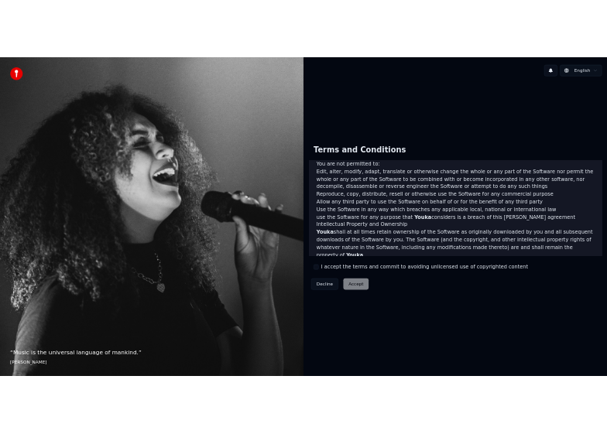
scroll to position [620, 0]
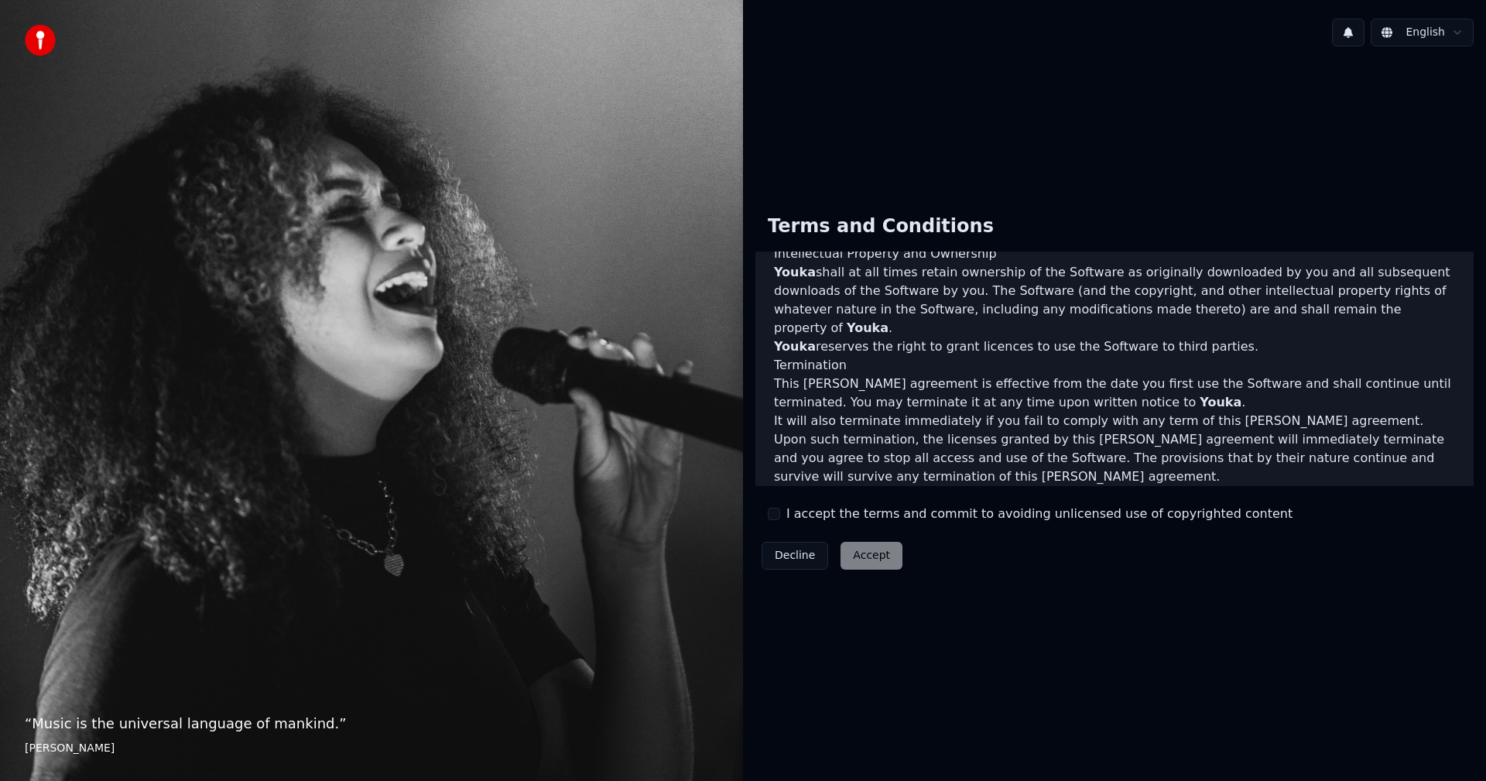
click at [793, 516] on label "I accept the terms and commit to avoiding unlicensed use of copyrighted content" at bounding box center [1039, 514] width 506 height 19
click at [780, 516] on button "I accept the terms and commit to avoiding unlicensed use of copyrighted content" at bounding box center [774, 514] width 12 height 12
click at [870, 553] on button "Accept" at bounding box center [871, 556] width 62 height 28
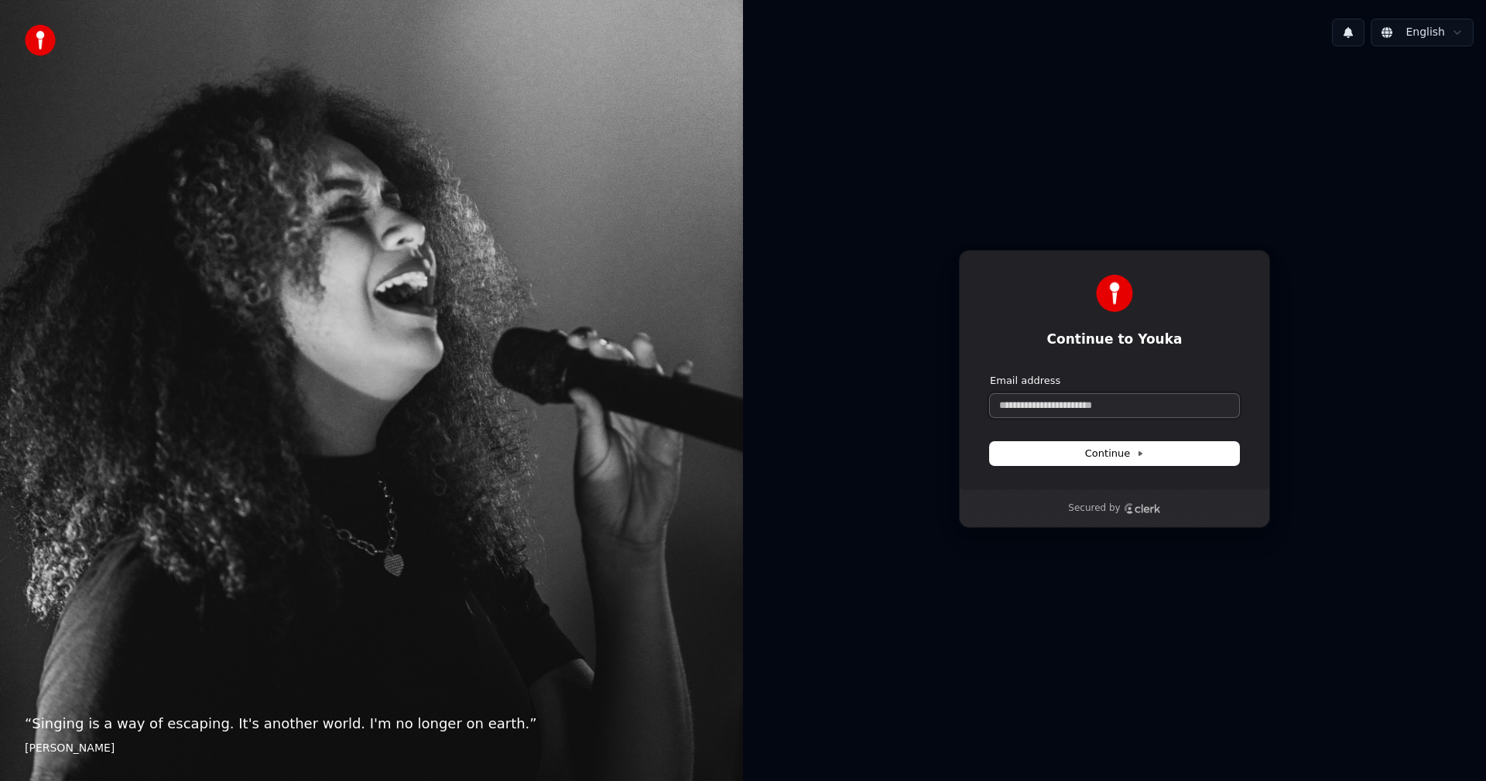
click at [1110, 413] on input "Email address" at bounding box center [1114, 405] width 249 height 23
click at [1283, 226] on div "Continue to Youka Continue with Google or Email address Continue Secured by" at bounding box center [1114, 389] width 743 height 660
click at [1043, 409] on input "Email address" at bounding box center [1114, 405] width 249 height 23
click at [990, 374] on button "submit" at bounding box center [990, 374] width 0 height 0
type input "**********"
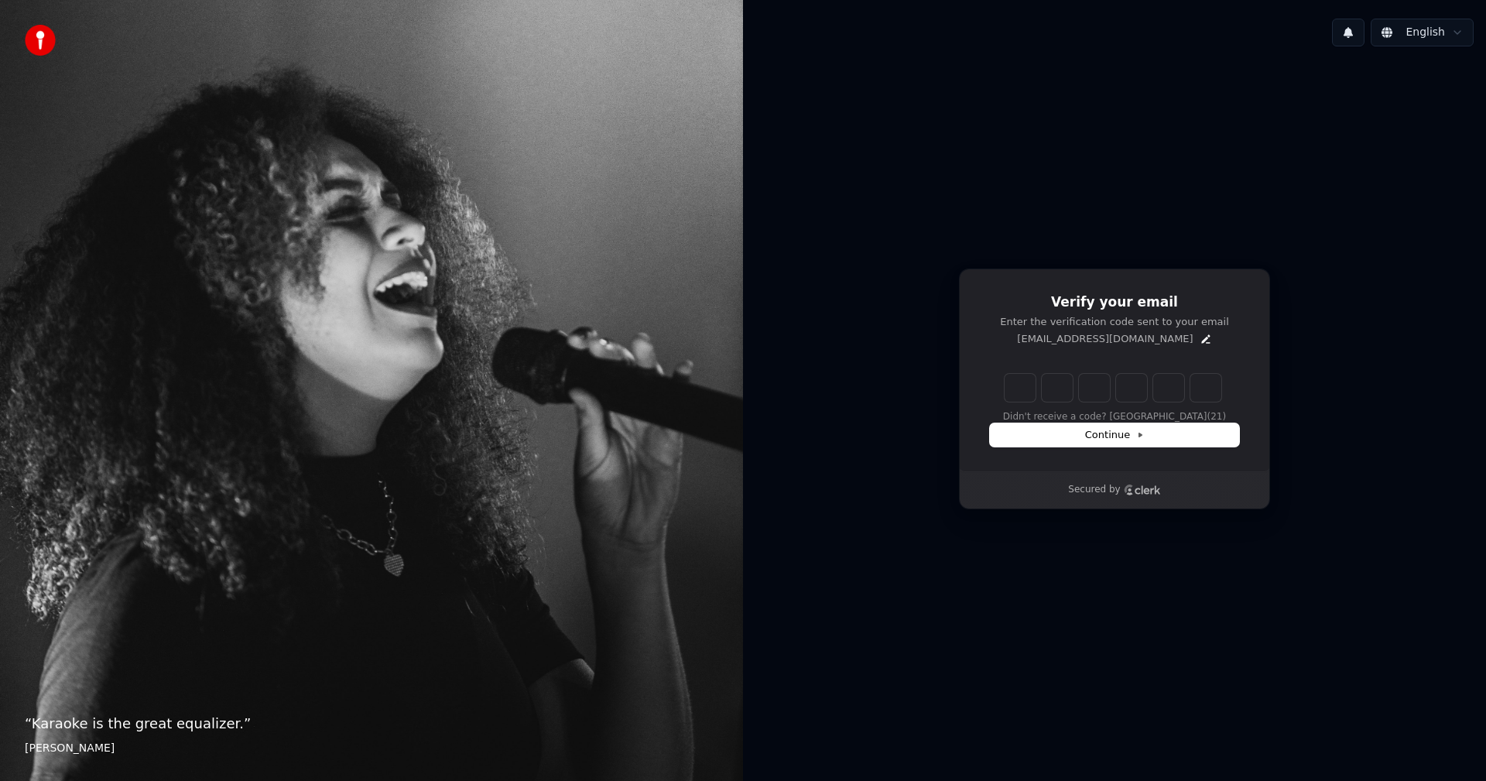
click at [1189, 327] on p "Enter the verification code sent to your email" at bounding box center [1114, 322] width 249 height 14
click at [1035, 392] on input "Enter verification code. Digit 1" at bounding box center [1019, 388] width 31 height 28
type input "*"
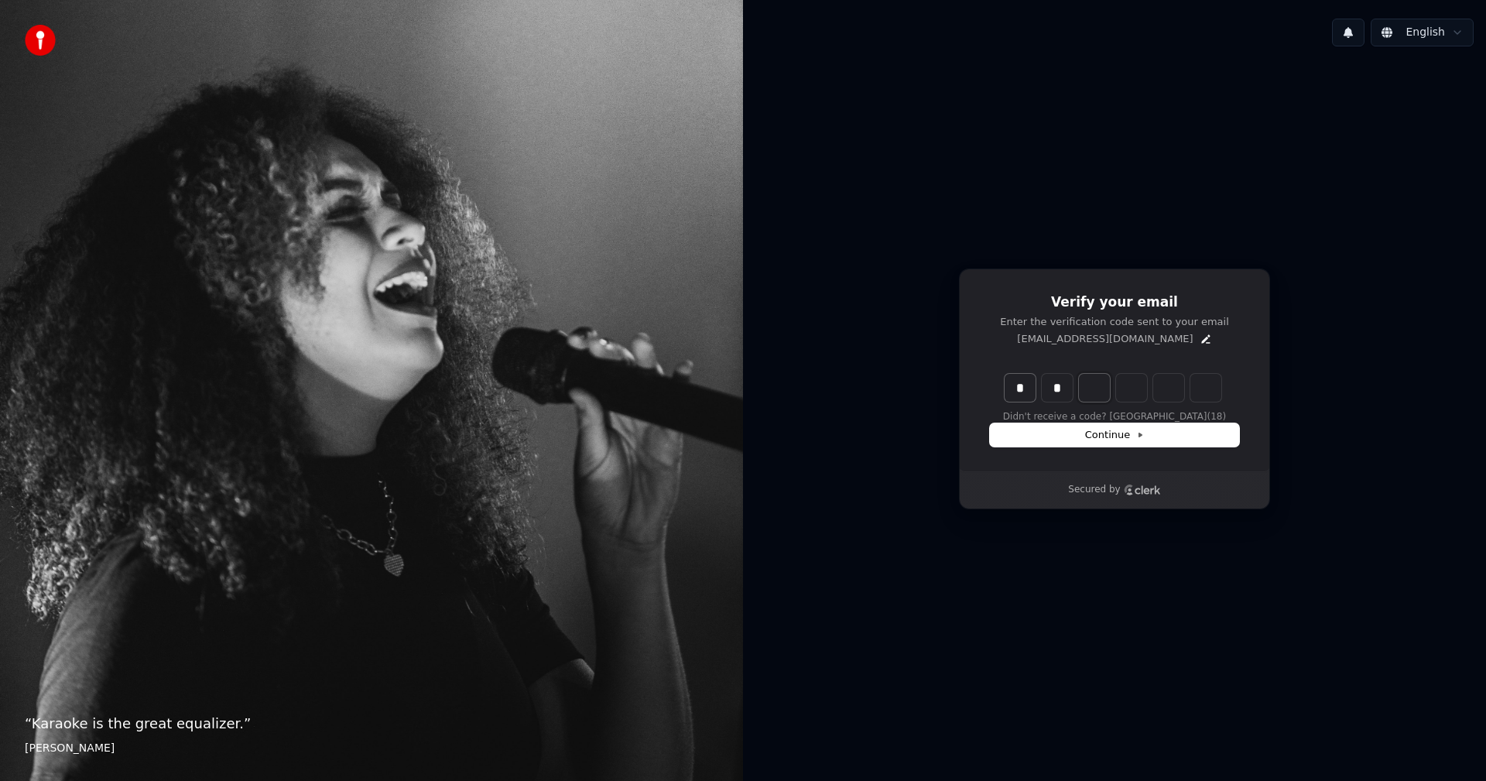
type input "**"
type input "*"
type input "***"
type input "*"
type input "****"
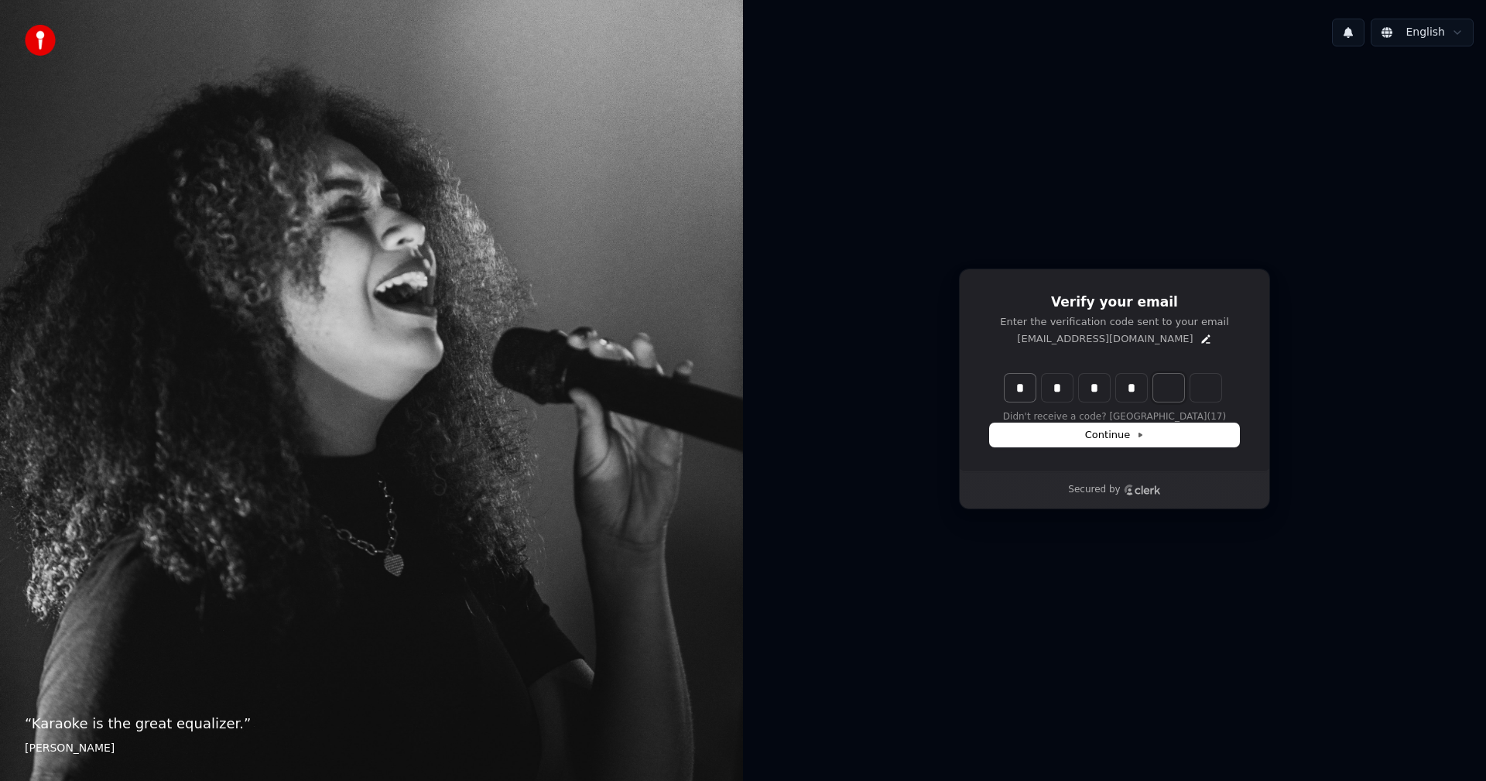
type input "*"
type input "******"
type input "*"
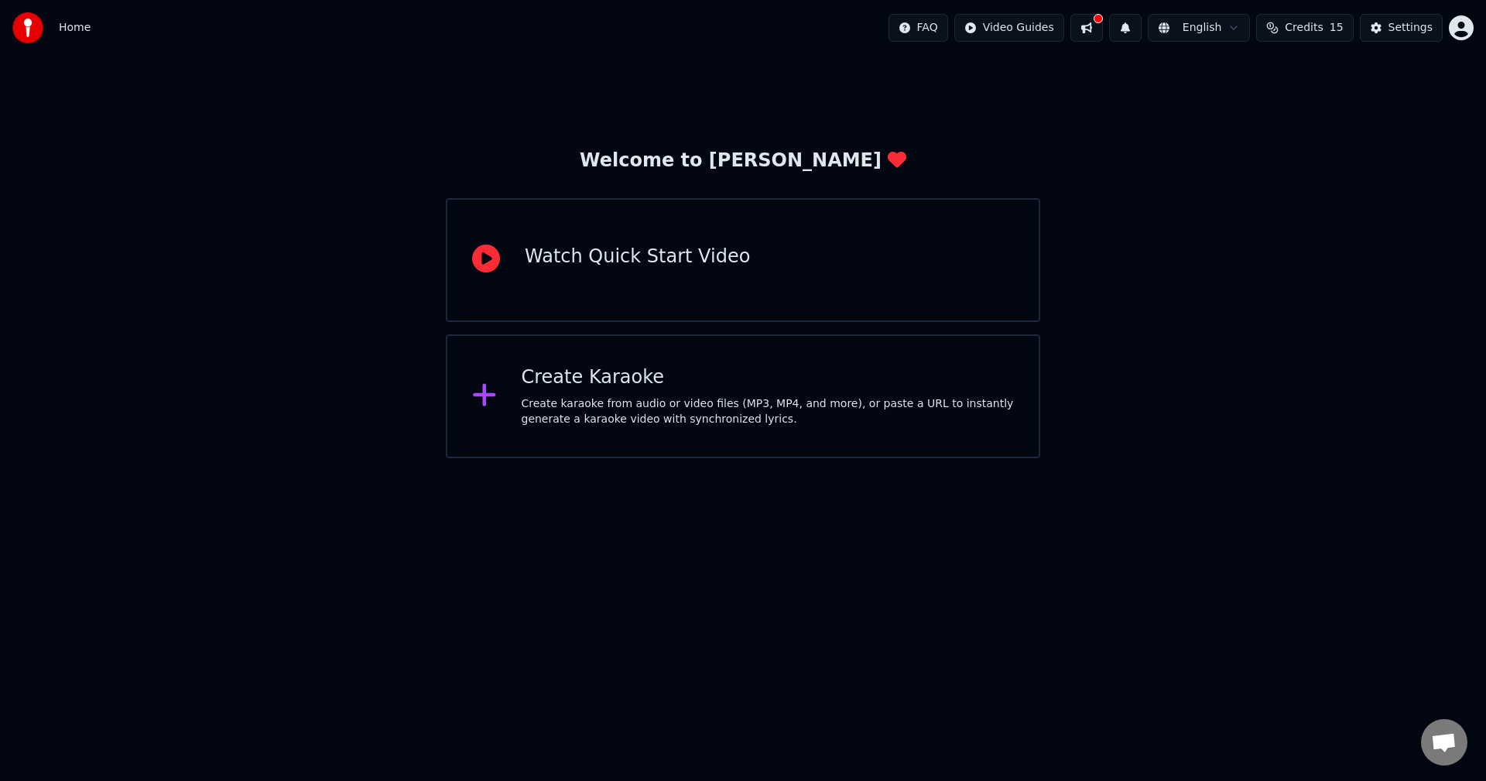
click at [491, 265] on icon at bounding box center [486, 259] width 28 height 28
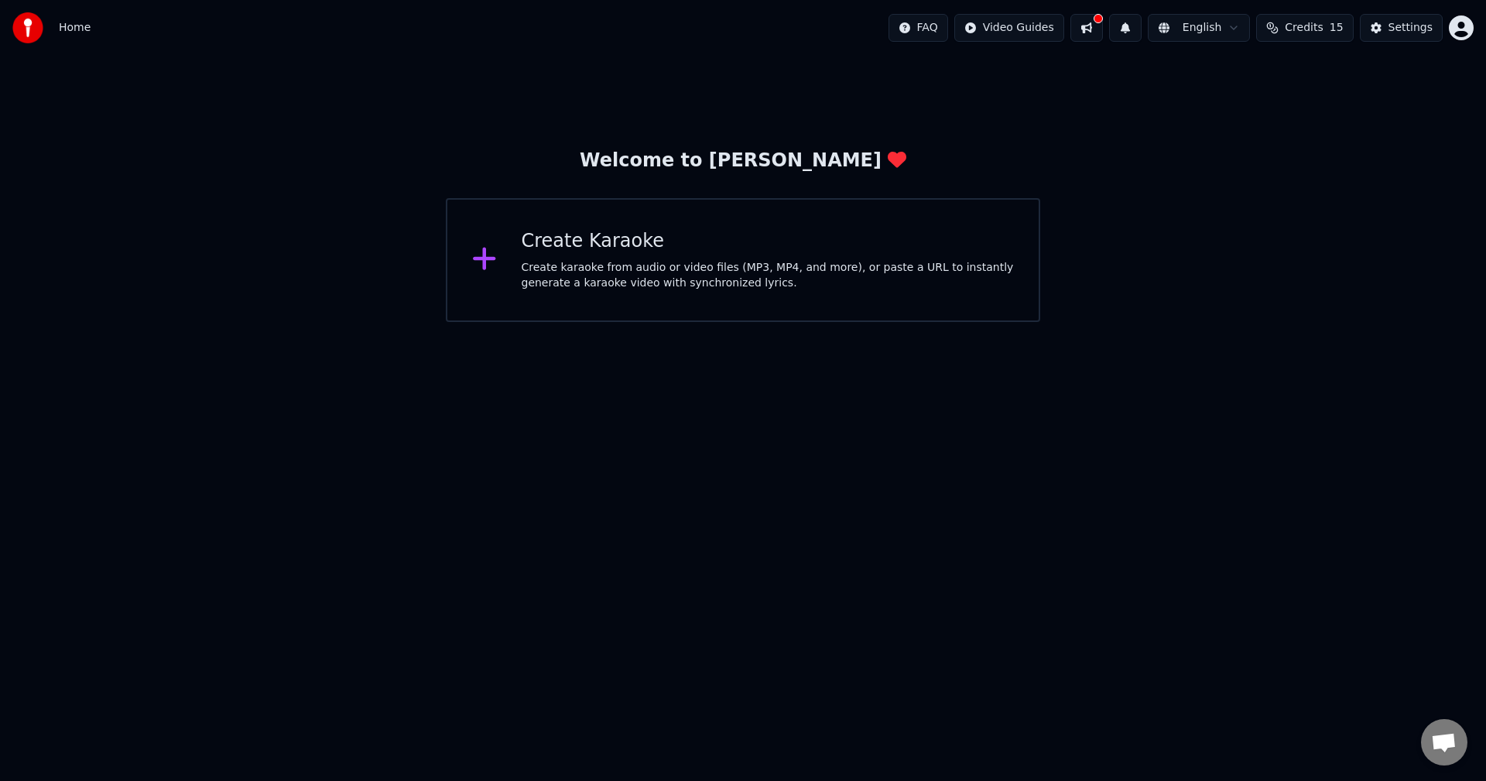
click at [1192, 320] on div "Welcome to Youka Create Karaoke Create karaoke from audio or video files (MP3, …" at bounding box center [743, 189] width 1486 height 266
click at [701, 270] on div "Create karaoke from audio or video files (MP3, MP4, and more), or paste a URL t…" at bounding box center [768, 275] width 493 height 31
click at [856, 284] on div "Create karaoke from audio or video files (MP3, MP4, and more), or paste a URL t…" at bounding box center [768, 275] width 493 height 31
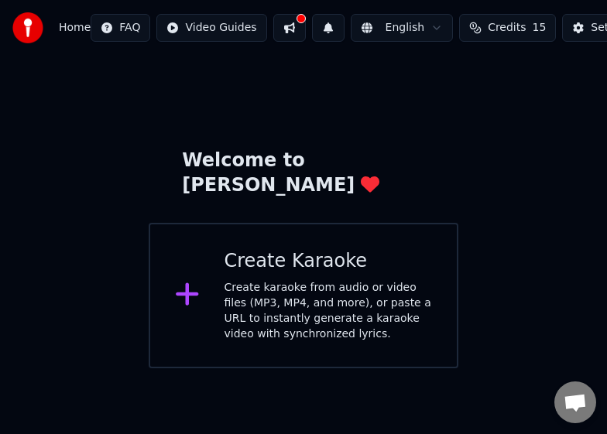
click at [388, 280] on div "Create karaoke from audio or video files (MP3, MP4, and more), or paste a URL t…" at bounding box center [328, 311] width 208 height 62
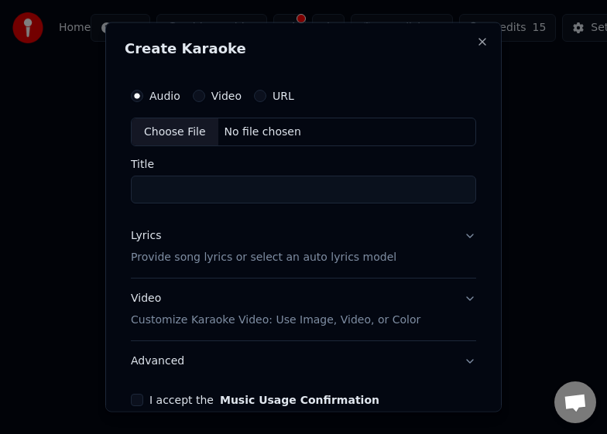
click at [206, 128] on div "Choose File" at bounding box center [175, 132] width 87 height 28
type input "**********"
click at [387, 253] on button "Lyrics Provide song lyrics or select an auto lyrics model" at bounding box center [303, 247] width 345 height 62
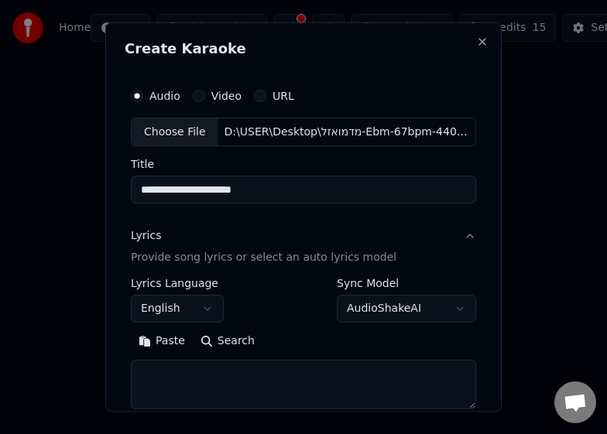
click at [183, 317] on body "**********" at bounding box center [303, 184] width 607 height 368
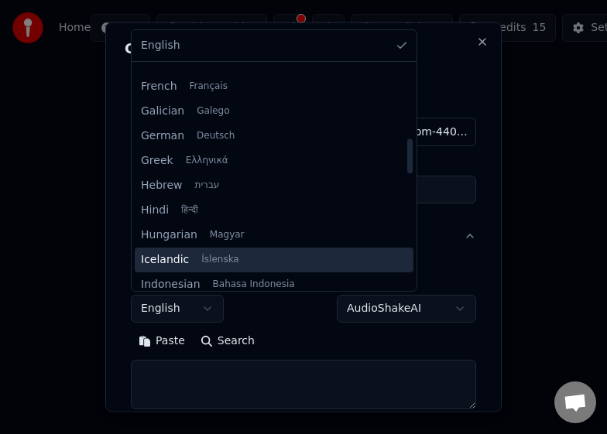
scroll to position [310, 0]
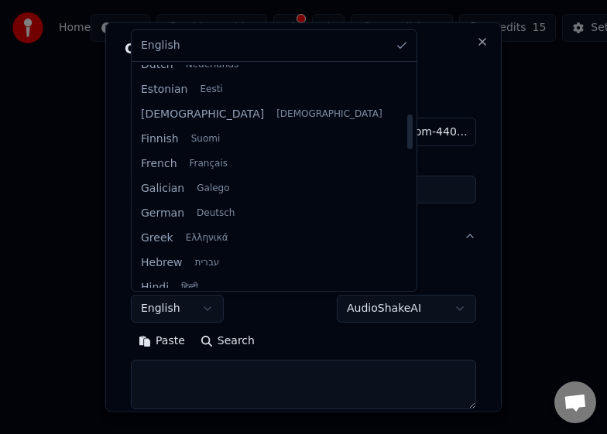
select select "**"
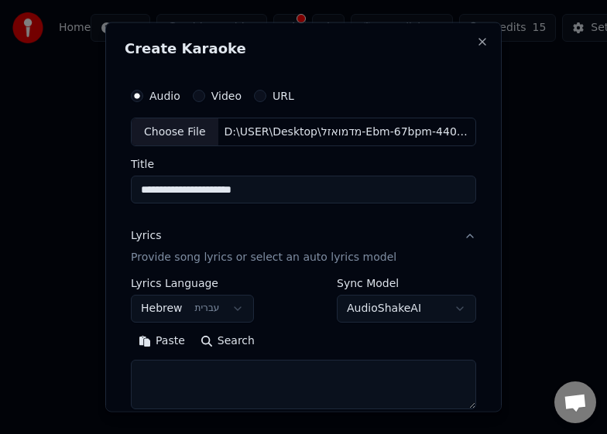
click at [293, 325] on div "**********" at bounding box center [303, 344] width 345 height 132
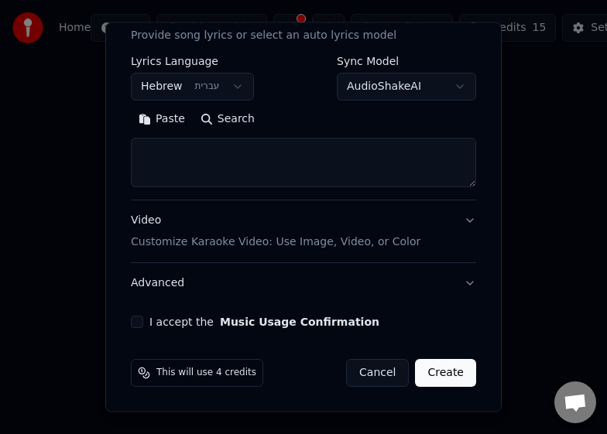
click at [177, 164] on textarea at bounding box center [303, 163] width 345 height 50
click at [146, 122] on button "Paste" at bounding box center [162, 119] width 62 height 25
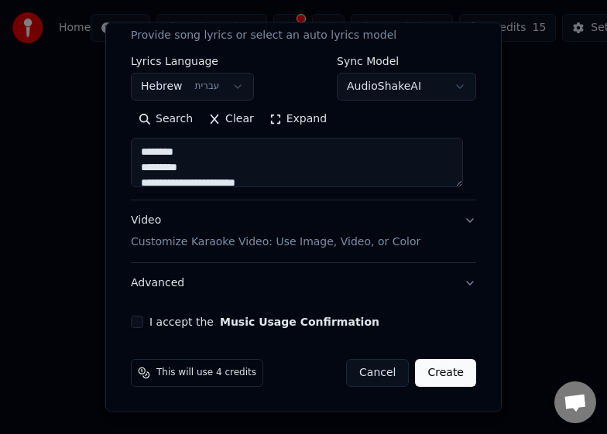
click at [176, 228] on div "Video Customize Karaoke Video: Use Image, Video, or Color" at bounding box center [275, 231] width 289 height 37
type textarea "**********"
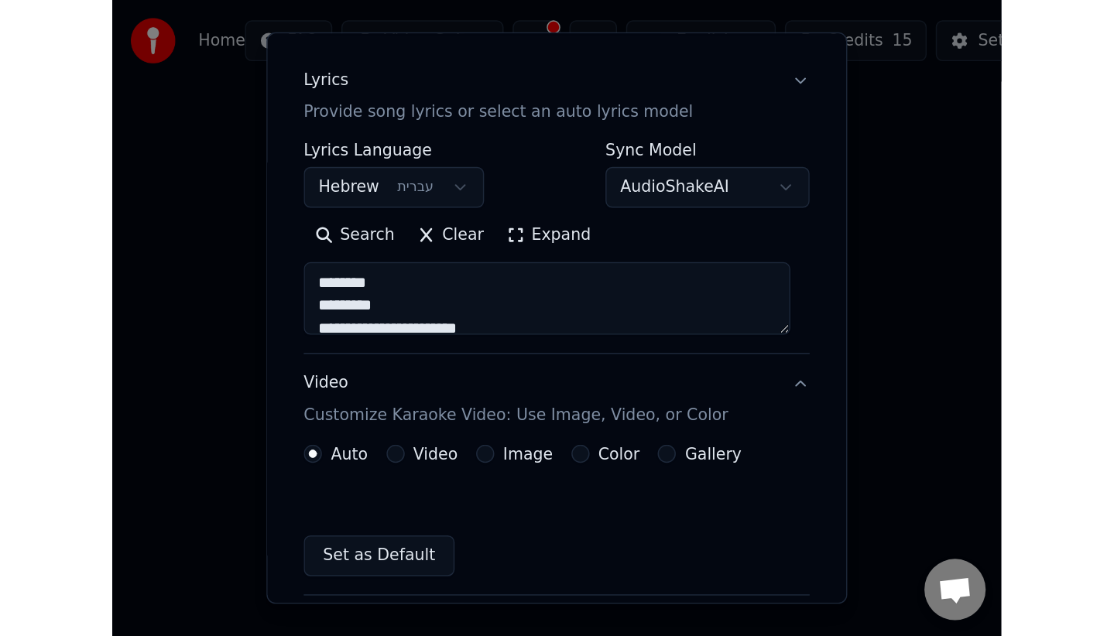
scroll to position [180, 0]
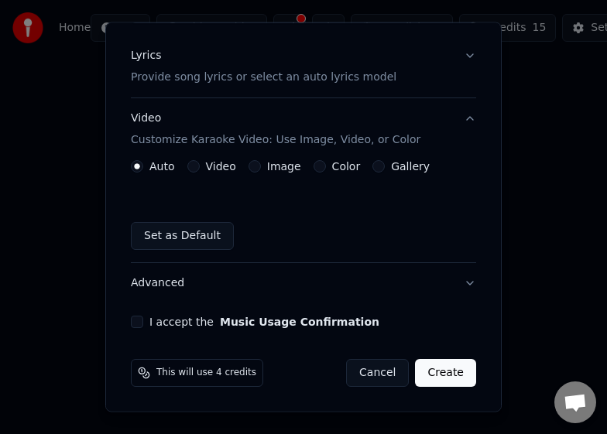
click at [138, 324] on button "I accept the Music Usage Confirmation" at bounding box center [137, 322] width 12 height 12
click at [457, 382] on button "Create" at bounding box center [445, 373] width 61 height 28
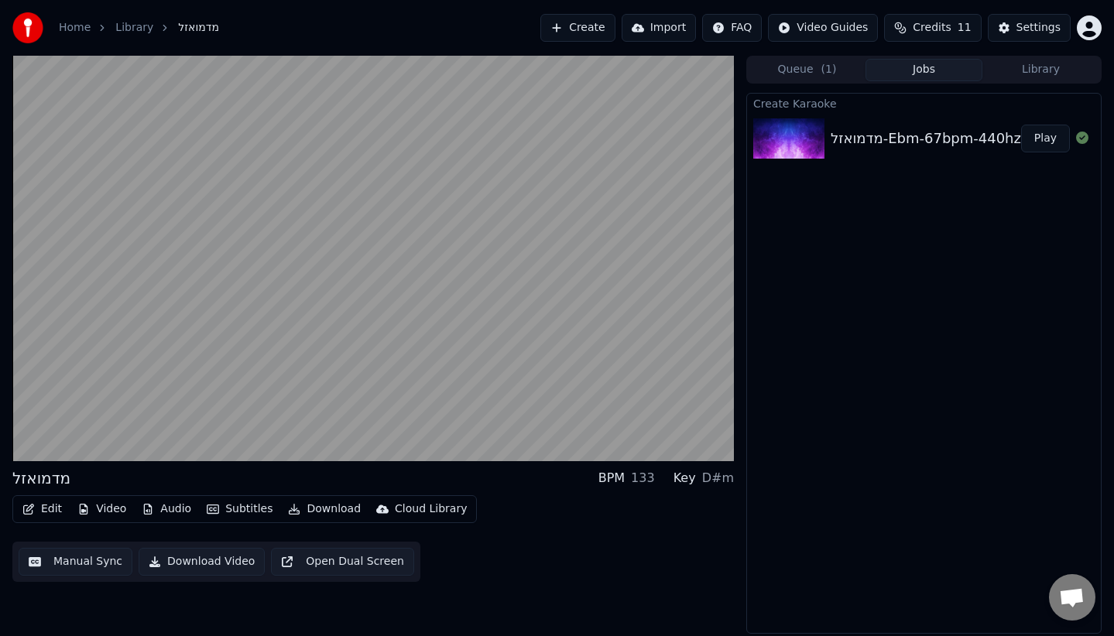
click at [195, 566] on button "Download Video" at bounding box center [202, 562] width 126 height 28
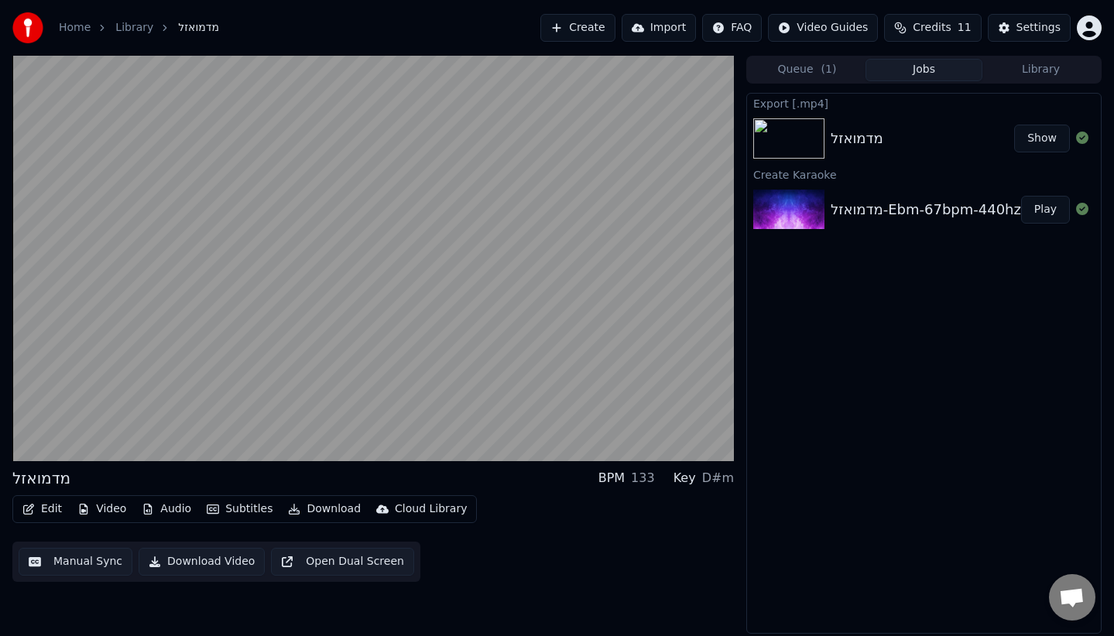
click at [179, 564] on button "Download Video" at bounding box center [202, 562] width 126 height 28
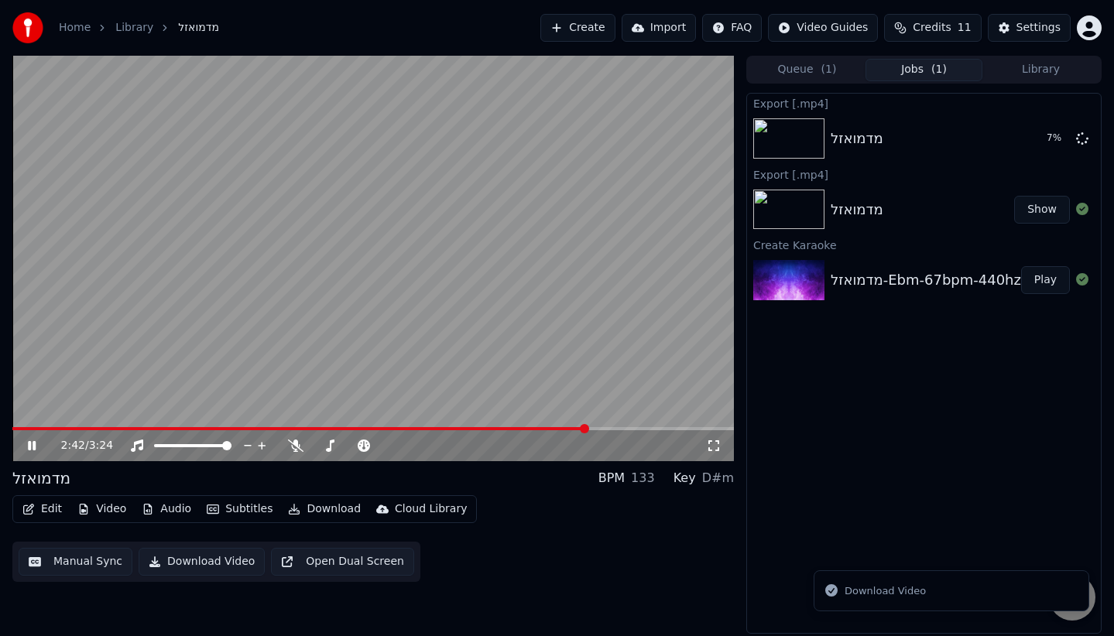
click at [1034, 213] on button "Show" at bounding box center [1042, 210] width 56 height 28
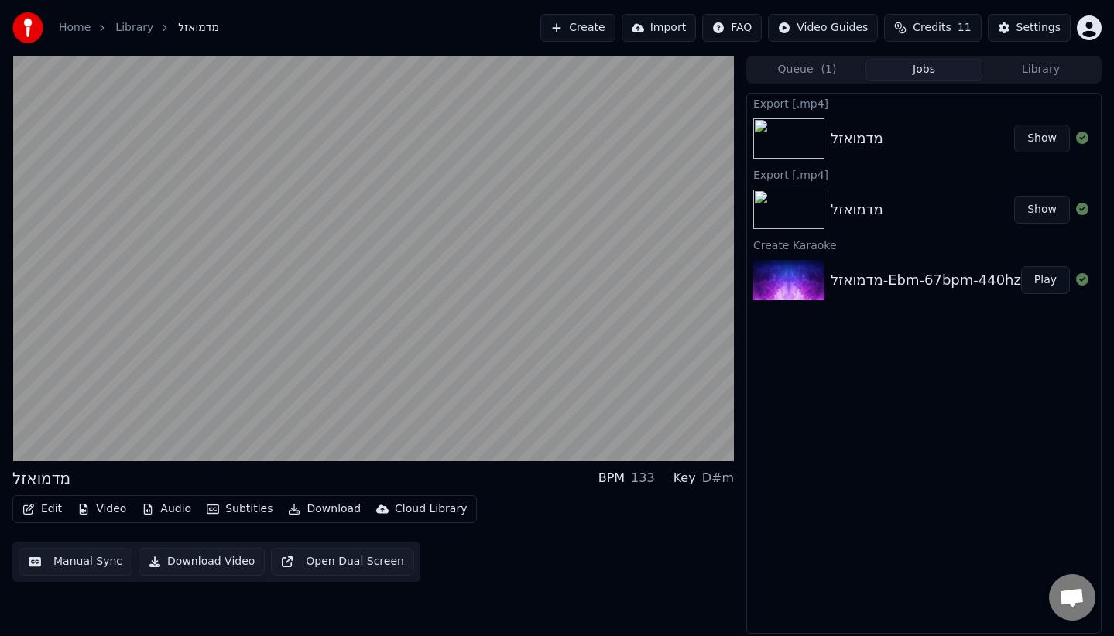
click at [839, 24] on html "Home Library מדמואזל Create Import FAQ Video Guides Credits 11 Settings מדמואזל…" at bounding box center [557, 318] width 1114 height 636
click at [949, 31] on span "Credits" at bounding box center [931, 27] width 38 height 15
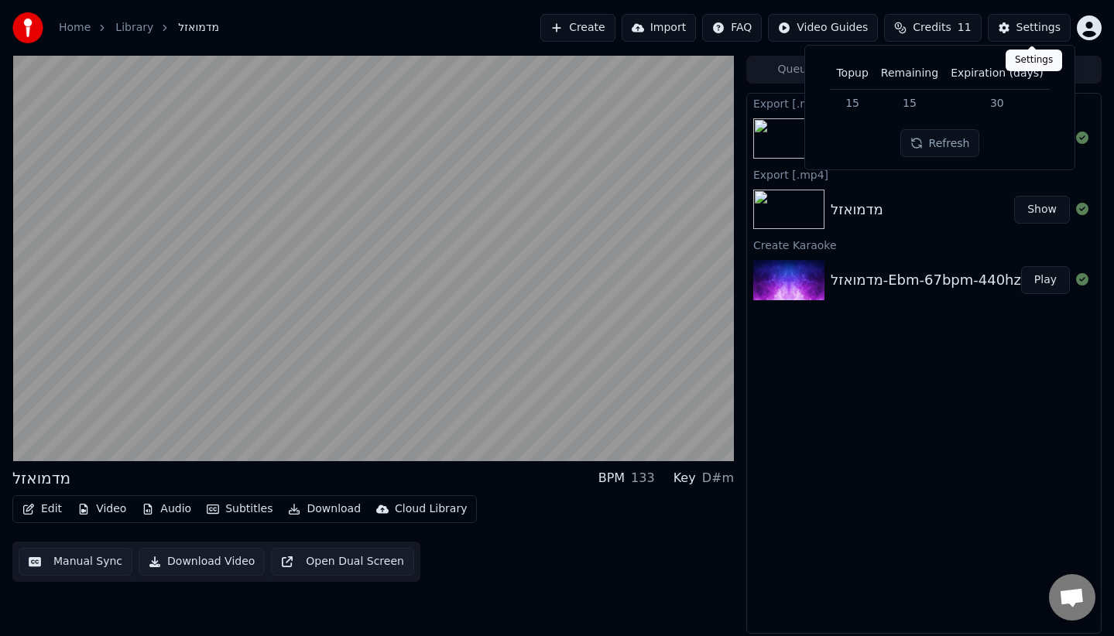
click at [1036, 24] on div "Settings" at bounding box center [1038, 27] width 44 height 15
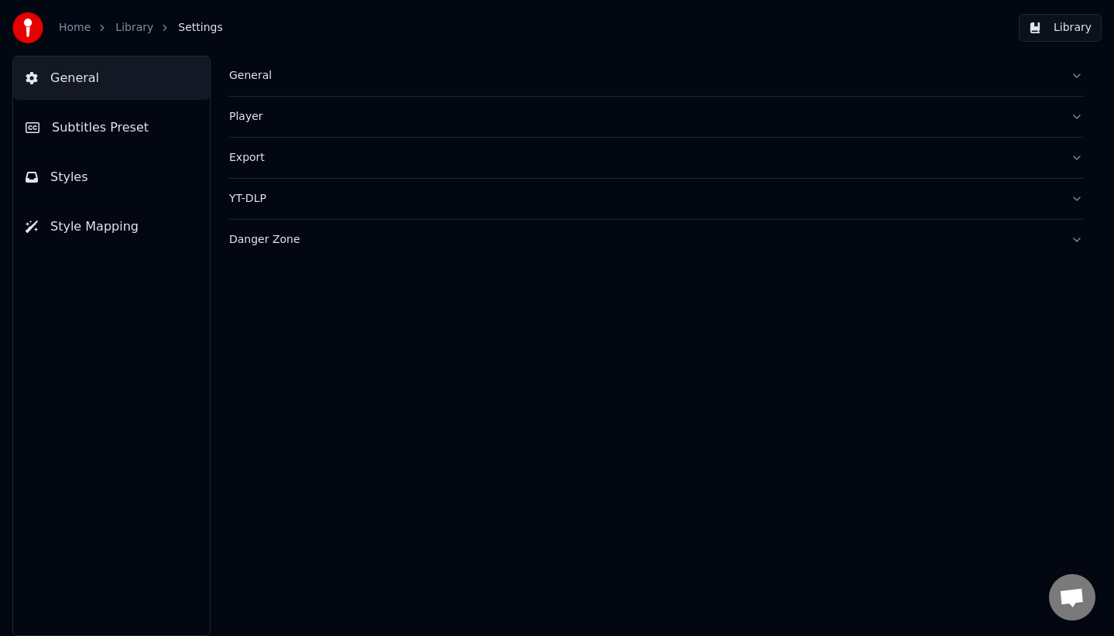
click at [96, 138] on button "Subtitles Preset" at bounding box center [111, 127] width 197 height 43
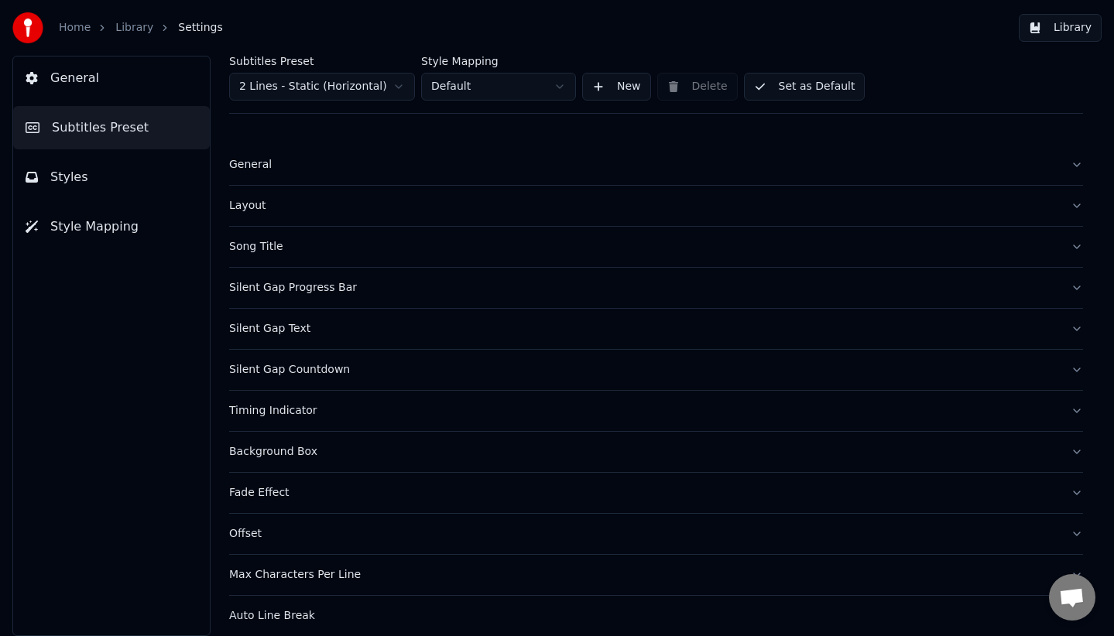
click at [72, 173] on span "Styles" at bounding box center [69, 177] width 38 height 19
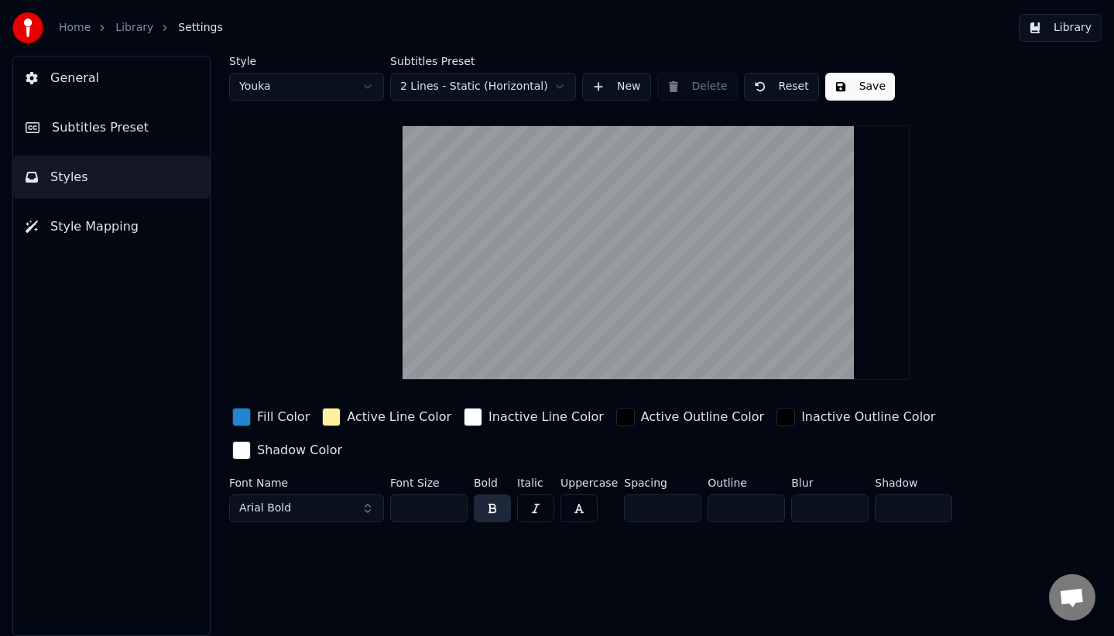
click at [124, 31] on link "Library" at bounding box center [134, 27] width 38 height 15
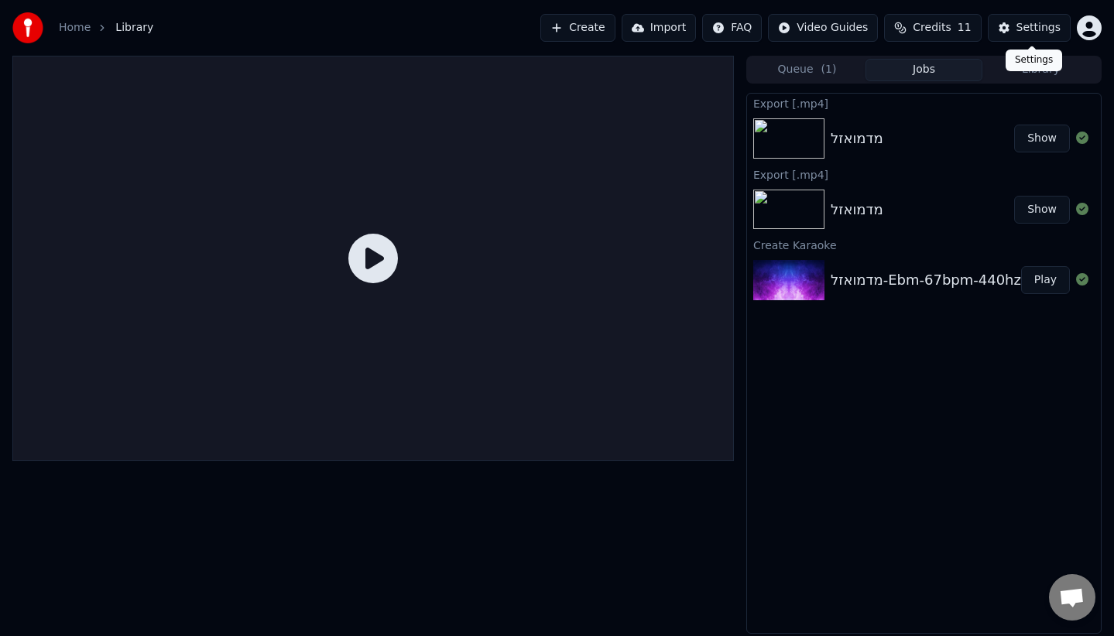
click at [1038, 26] on div "Settings" at bounding box center [1038, 27] width 44 height 15
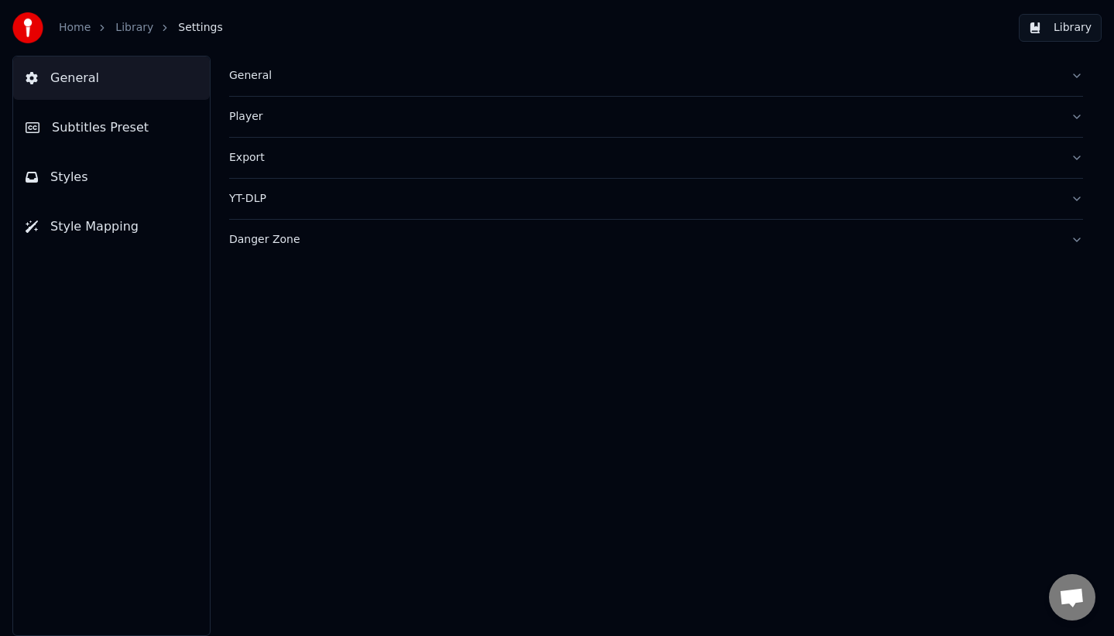
click at [440, 223] on button "Danger Zone" at bounding box center [656, 240] width 854 height 40
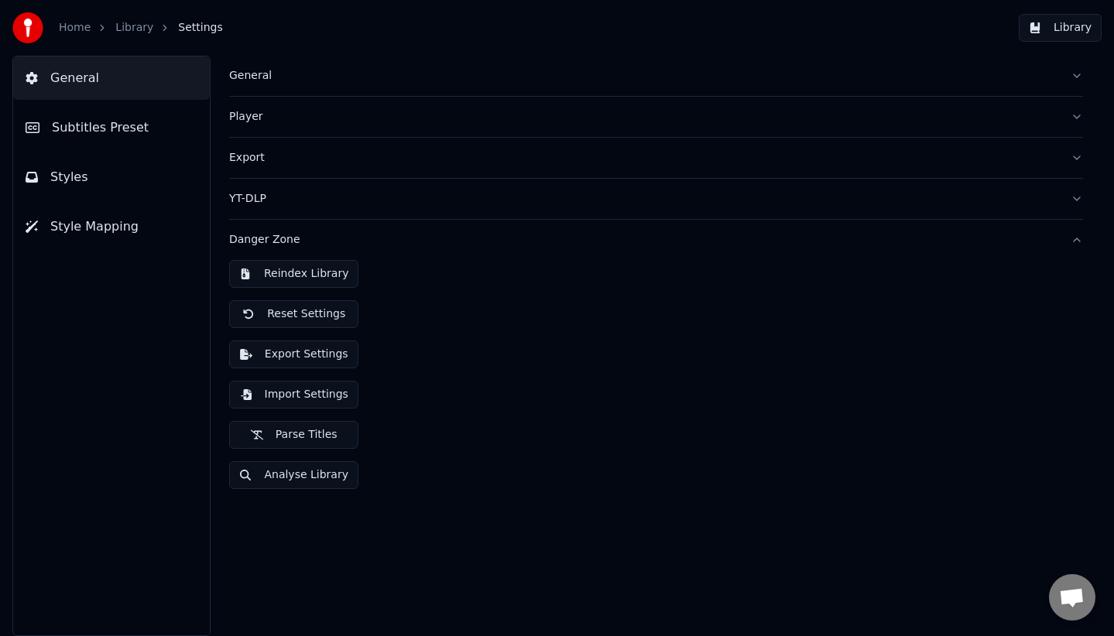
click at [439, 225] on button "Danger Zone" at bounding box center [656, 240] width 854 height 40
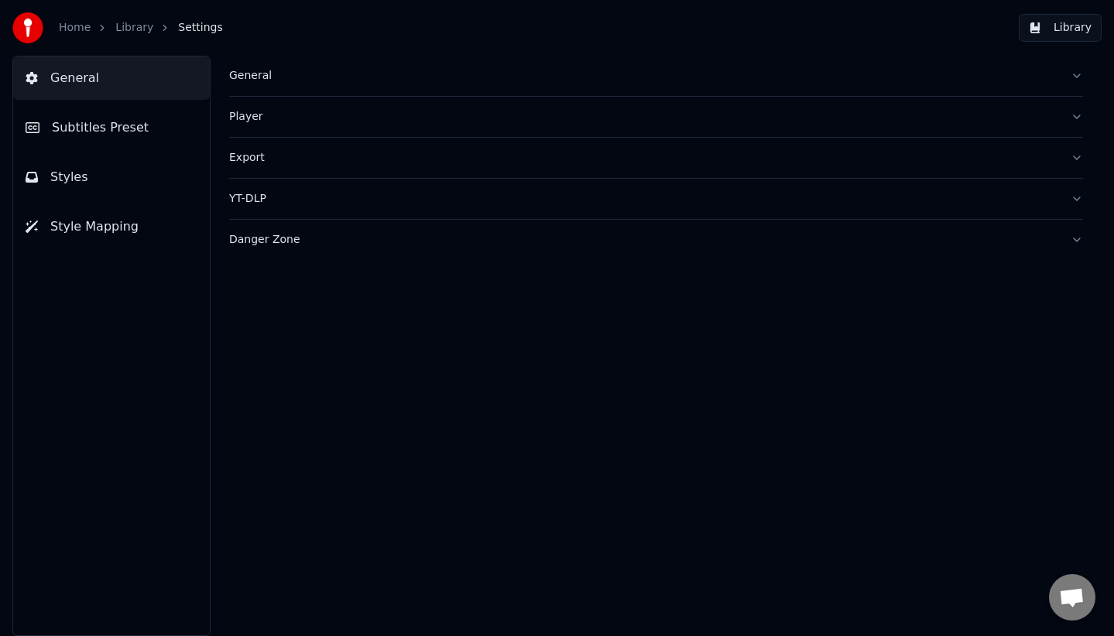
click at [121, 28] on link "Library" at bounding box center [134, 27] width 38 height 15
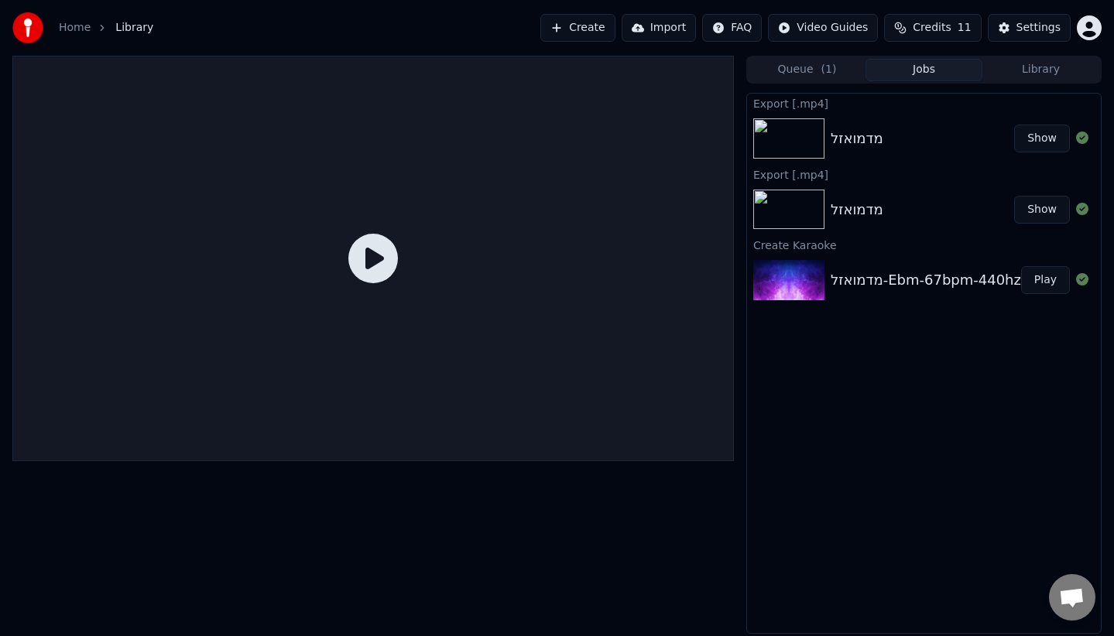
click at [1093, 216] on div at bounding box center [1081, 209] width 25 height 19
click at [1046, 69] on button "Library" at bounding box center [1027, 70] width 115 height 22
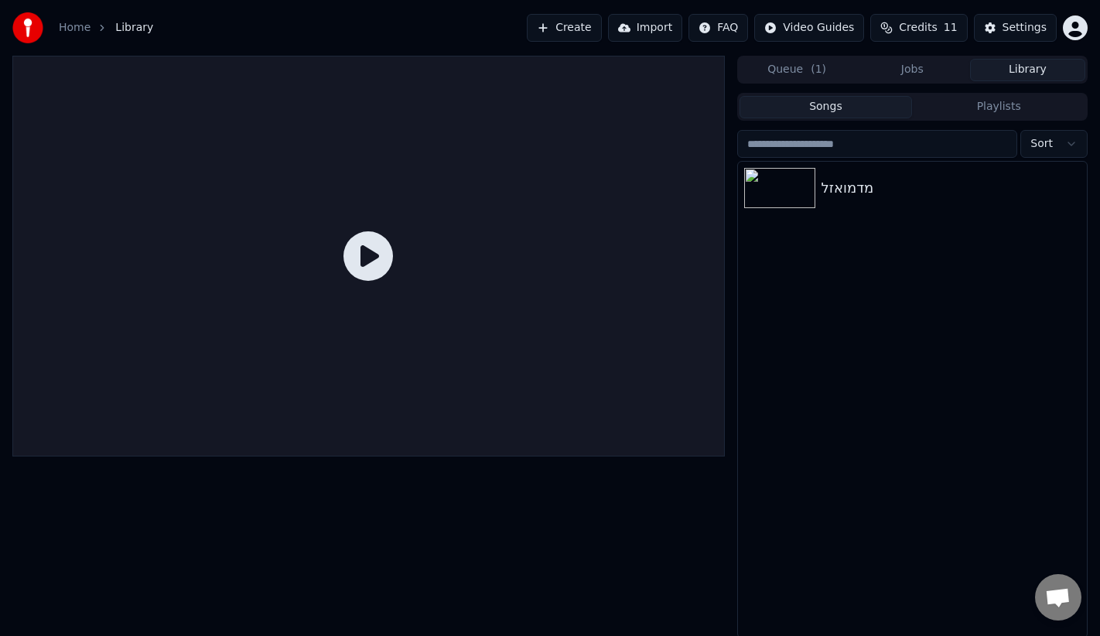
click at [942, 70] on button "Jobs" at bounding box center [912, 70] width 115 height 22
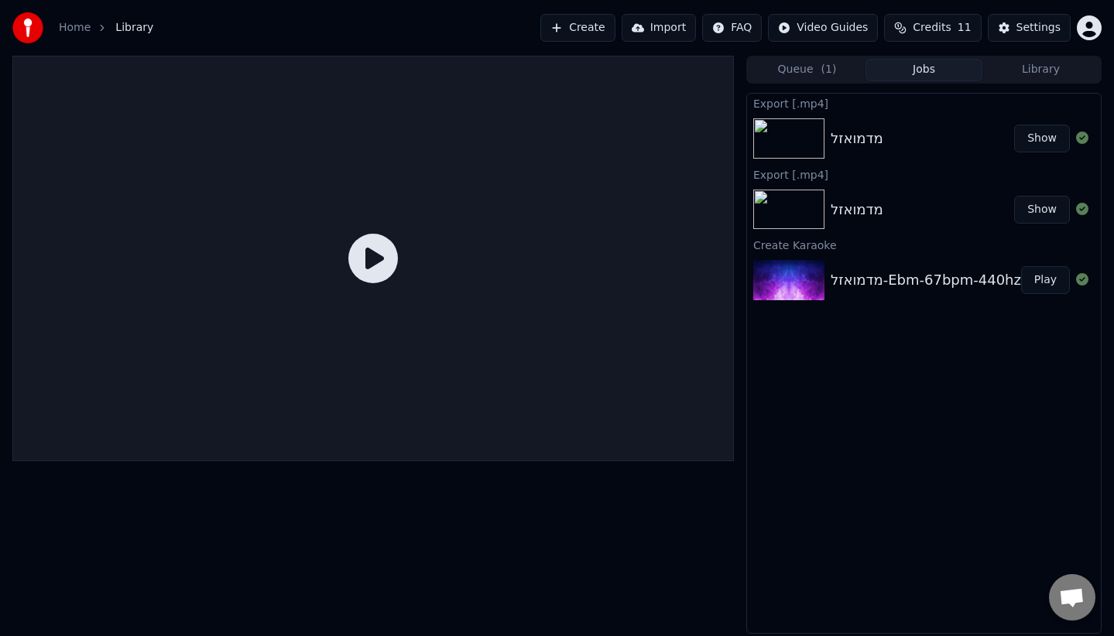
click at [586, 29] on button "Create" at bounding box center [577, 28] width 75 height 28
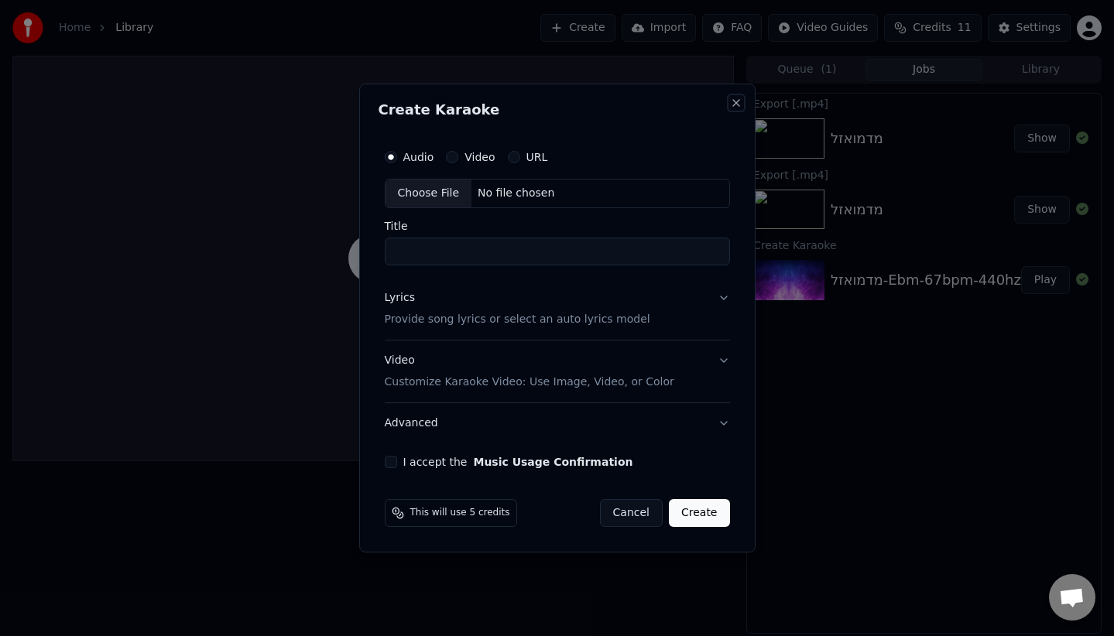
click at [736, 104] on button "Close" at bounding box center [736, 103] width 12 height 12
